Goal: Communication & Community: Share content

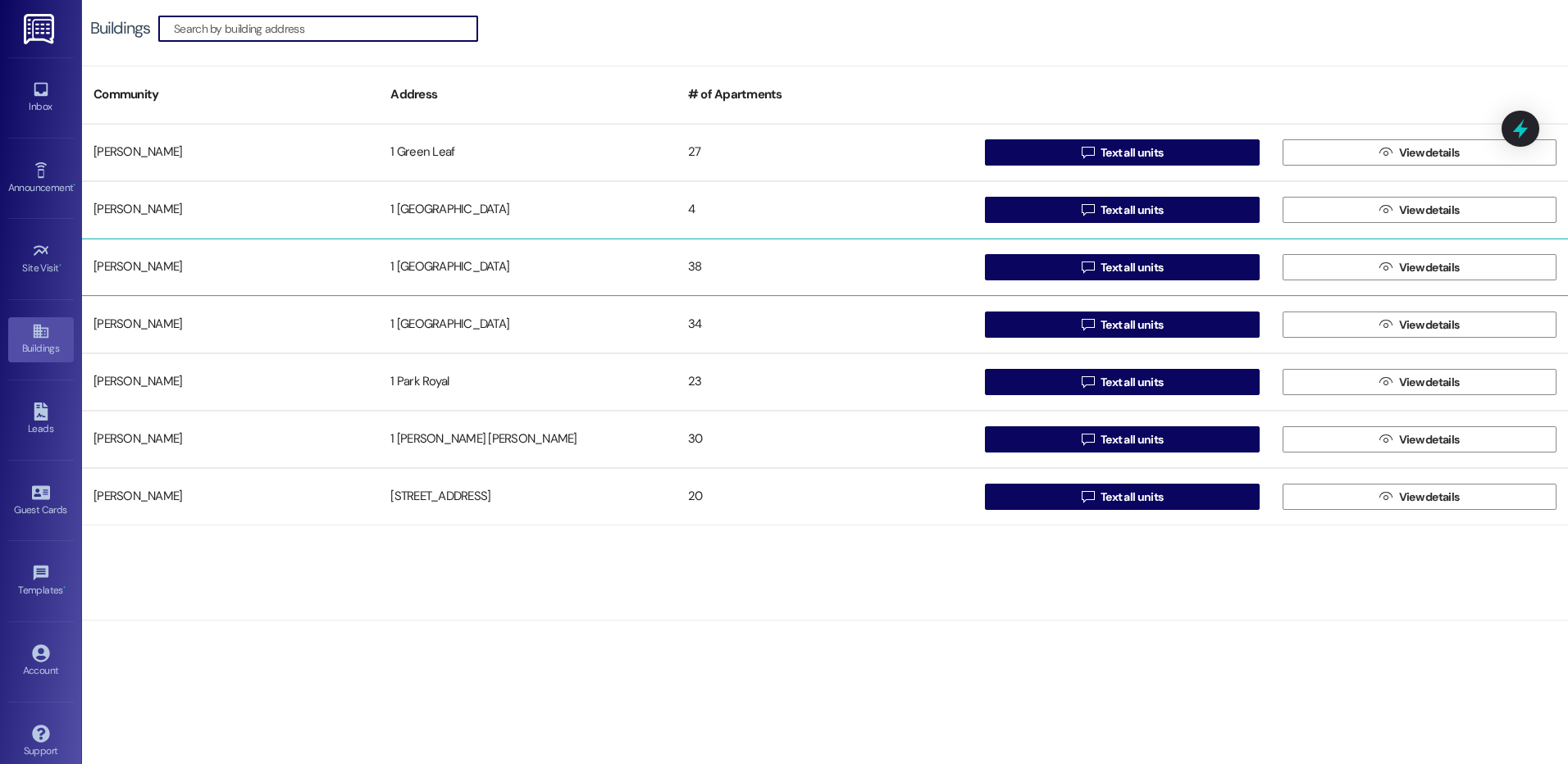
click at [496, 273] on div "1 [GEOGRAPHIC_DATA]" at bounding box center [528, 268] width 297 height 33
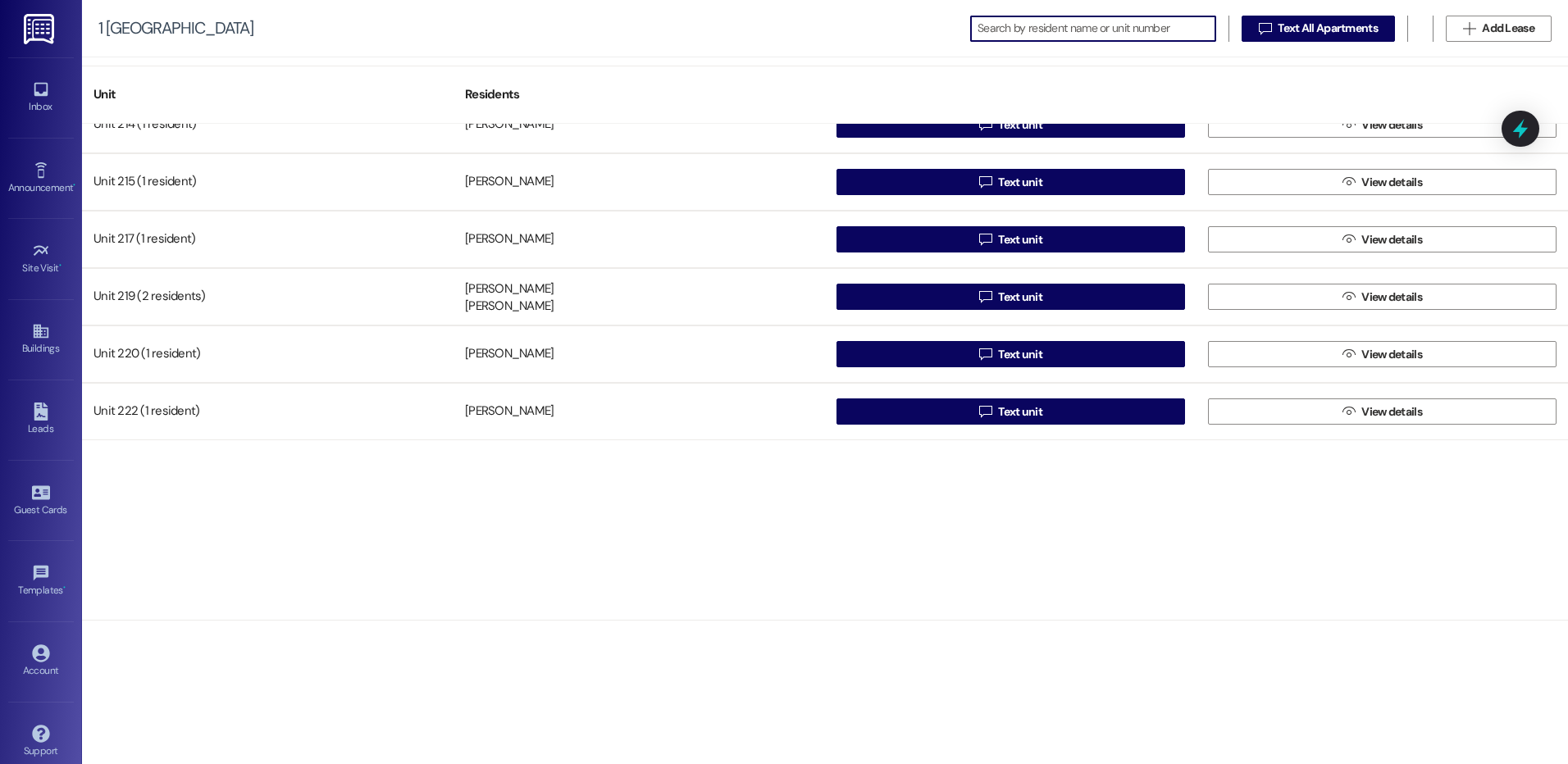
scroll to position [208, 0]
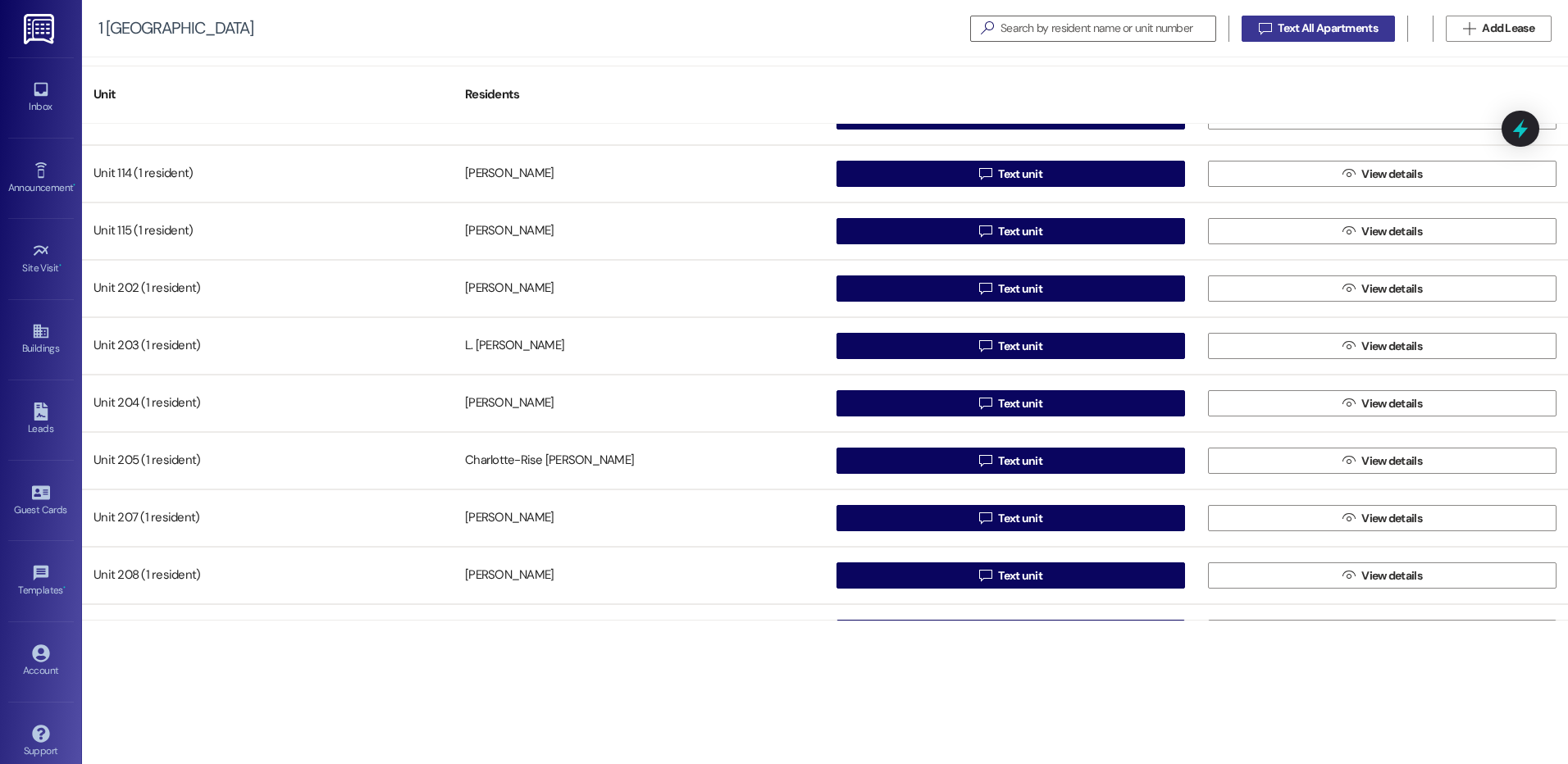
click at [1334, 28] on span "Text All Apartments" at bounding box center [1328, 28] width 100 height 17
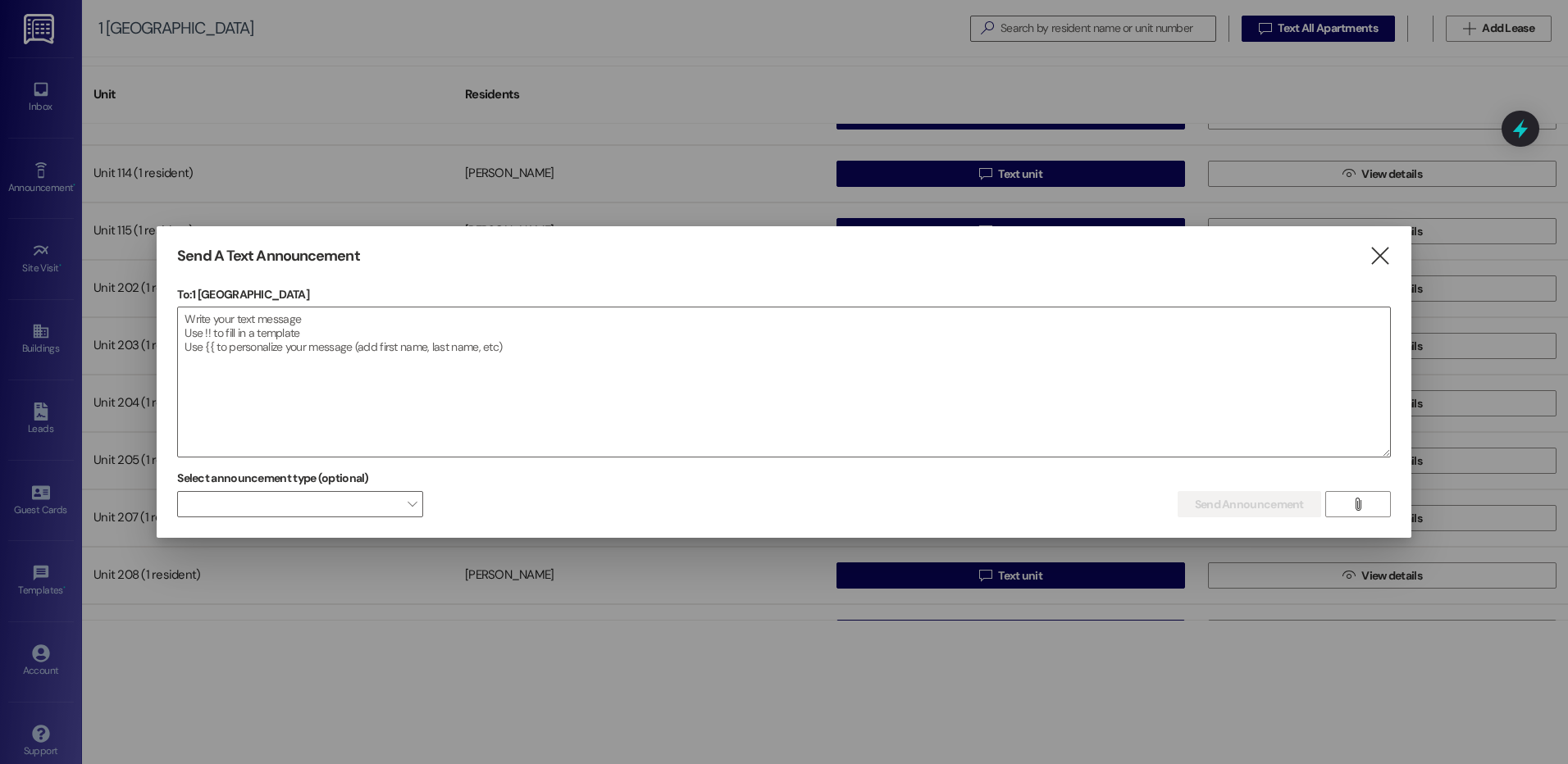
click at [691, 287] on p "To: [STREET_ADDRESS]" at bounding box center [784, 294] width 1214 height 16
click at [683, 361] on textarea at bounding box center [784, 382] width 1212 height 149
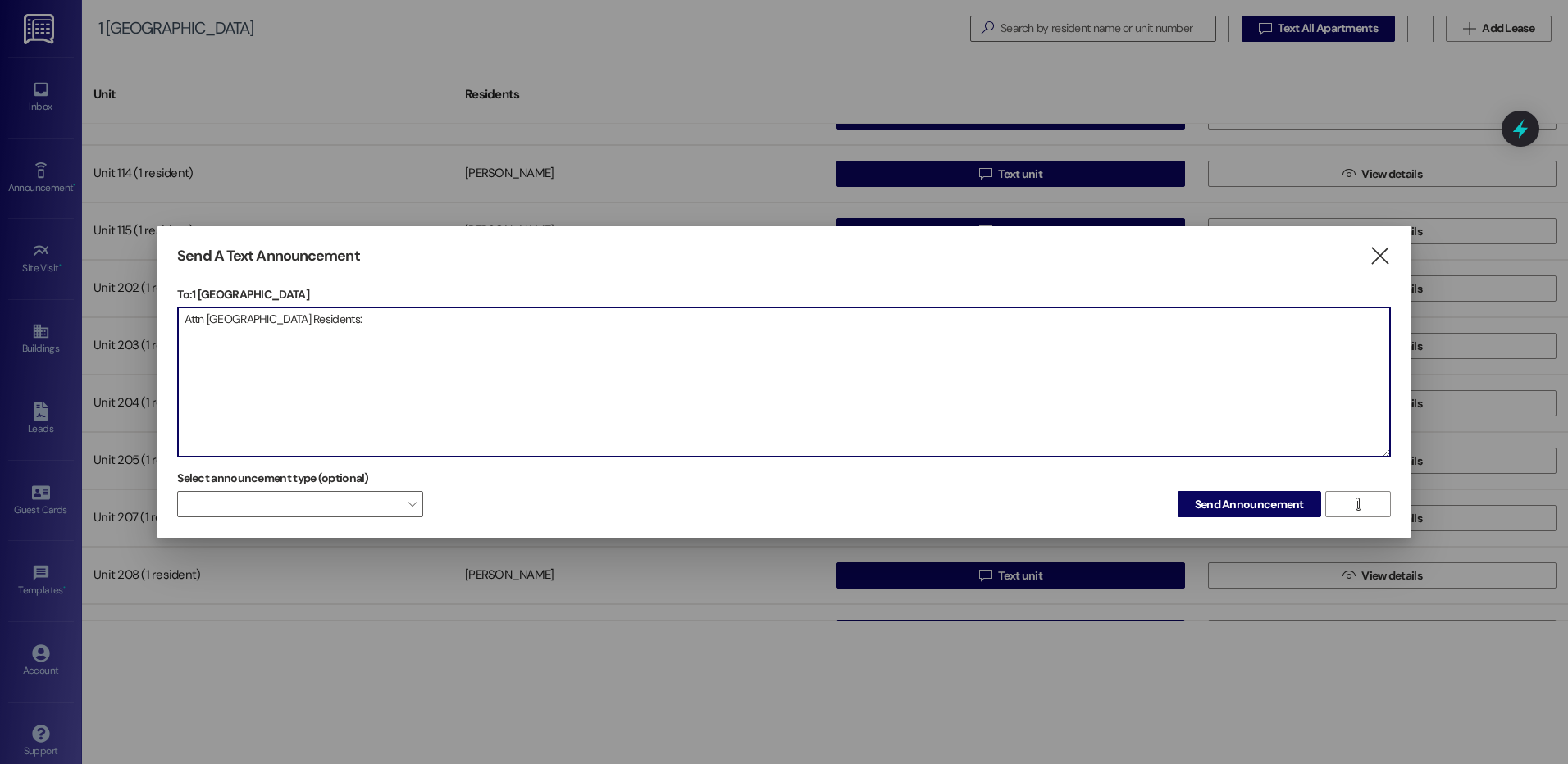
drag, startPoint x: 201, startPoint y: 319, endPoint x: 164, endPoint y: 319, distance: 37.0
click at [164, 319] on div "Send A Text Announcement  To: 1 [GEOGRAPHIC_DATA]  Drop image file here Attn …" at bounding box center [783, 382] width 1255 height 313
click at [395, 331] on textarea "ATTN [GEOGRAPHIC_DATA] Residents:" at bounding box center [784, 382] width 1212 height 149
type textarea "ATTN [GEOGRAPHIC_DATA] Residents:"
